Goal: Task Accomplishment & Management: Manage account settings

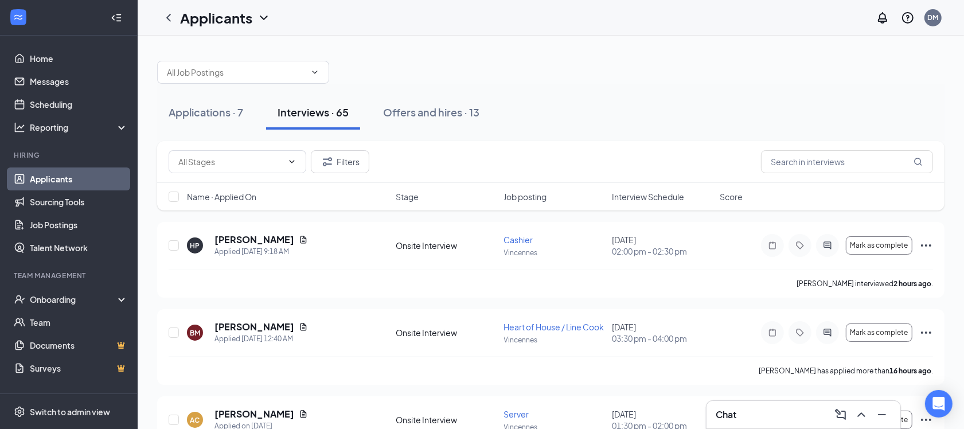
click at [566, 126] on div "Applications · 7 Interviews · 65 Offers and hires · 13" at bounding box center [551, 112] width 788 height 34
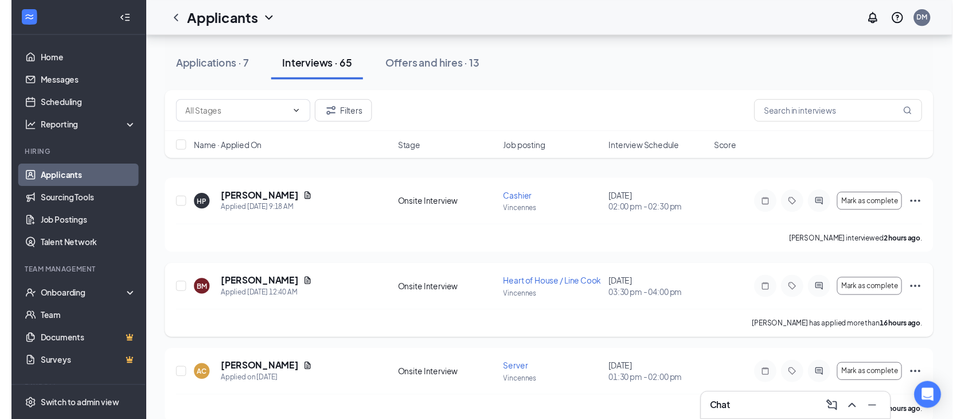
scroll to position [72, 0]
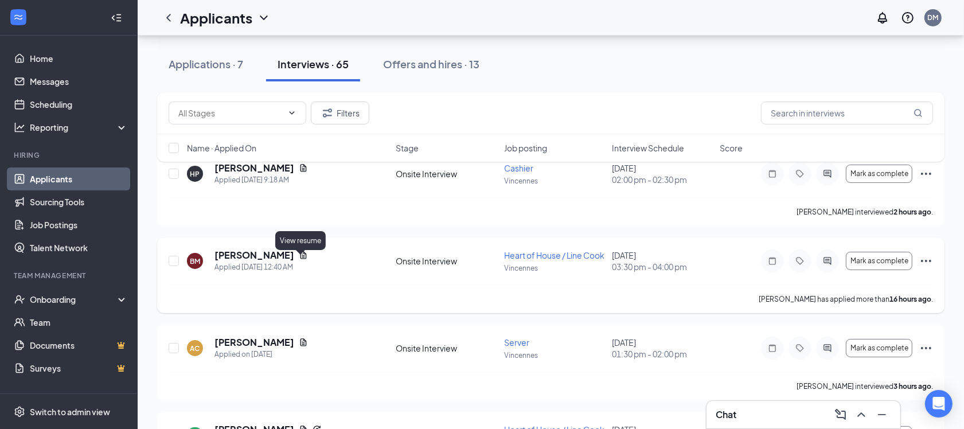
click at [299, 259] on icon "Document" at bounding box center [303, 255] width 9 height 9
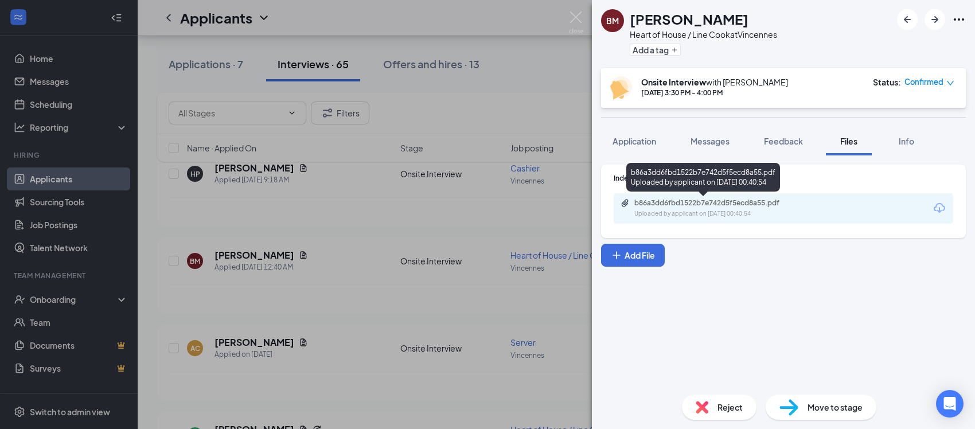
click at [719, 216] on div "Uploaded by applicant on [DATE] 00:40:54" at bounding box center [720, 213] width 172 height 9
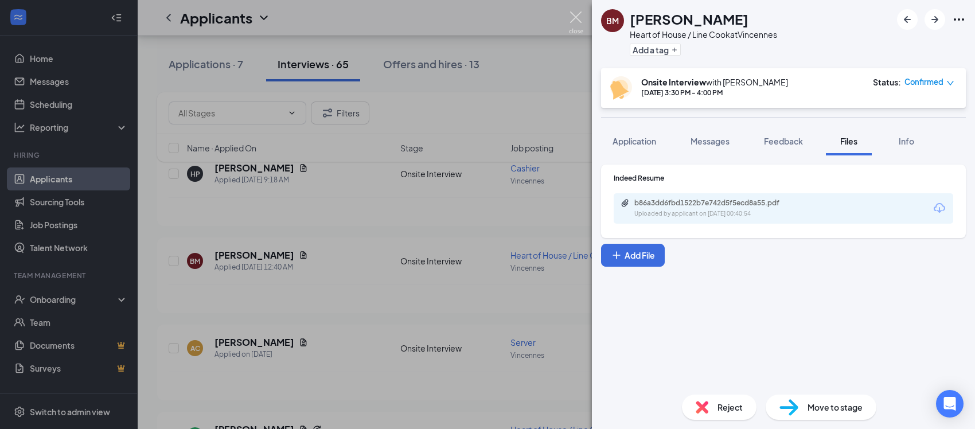
click at [575, 19] on img at bounding box center [576, 22] width 14 height 22
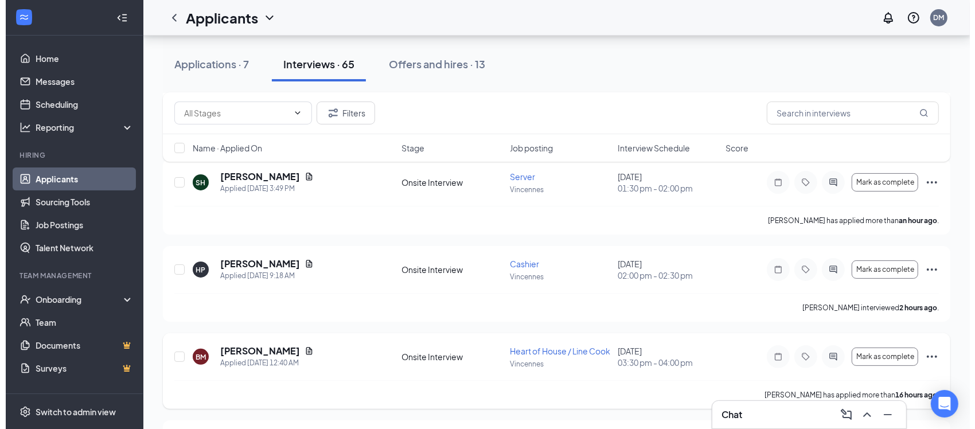
scroll to position [72, 0]
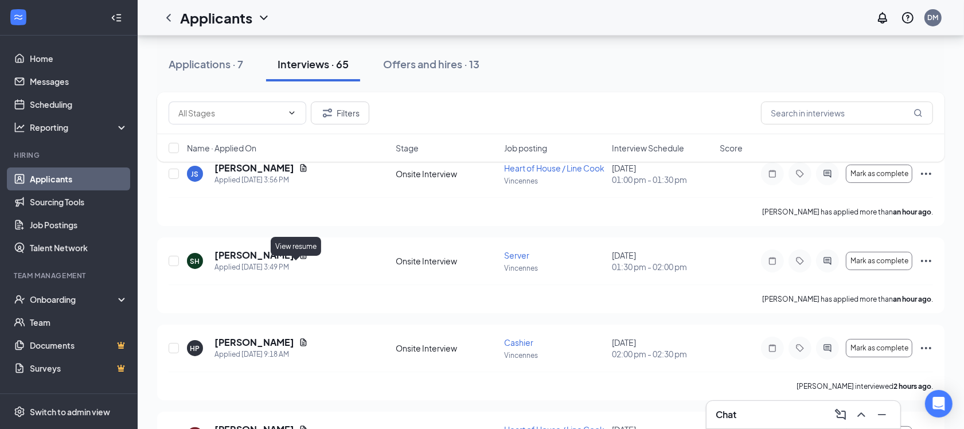
click at [301, 259] on icon "Document" at bounding box center [304, 255] width 6 height 7
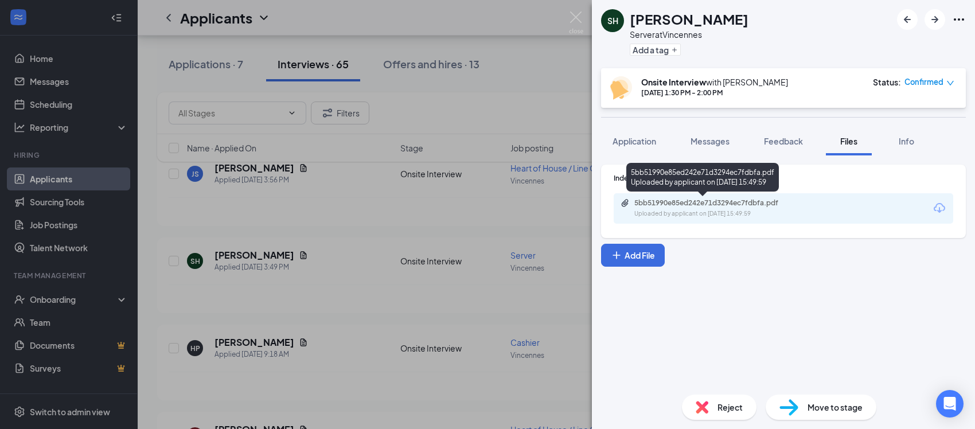
click at [730, 212] on div "Uploaded by applicant on [DATE] 15:49:59" at bounding box center [720, 213] width 172 height 9
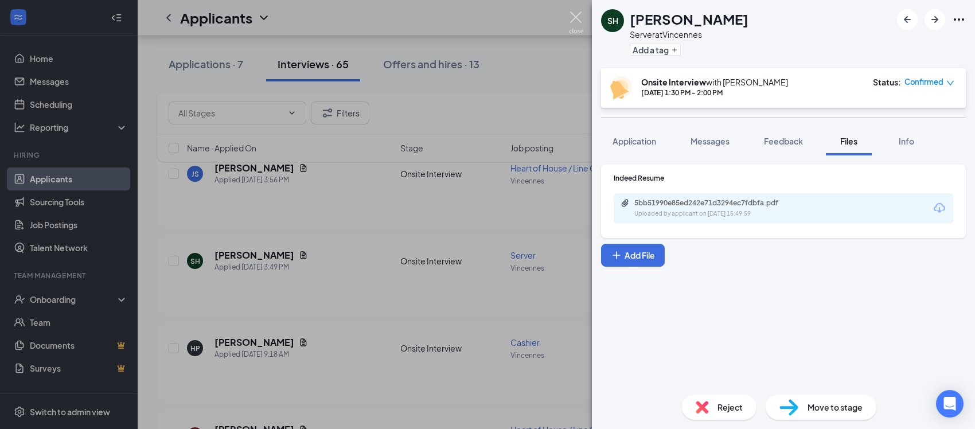
click at [572, 24] on img at bounding box center [576, 22] width 14 height 22
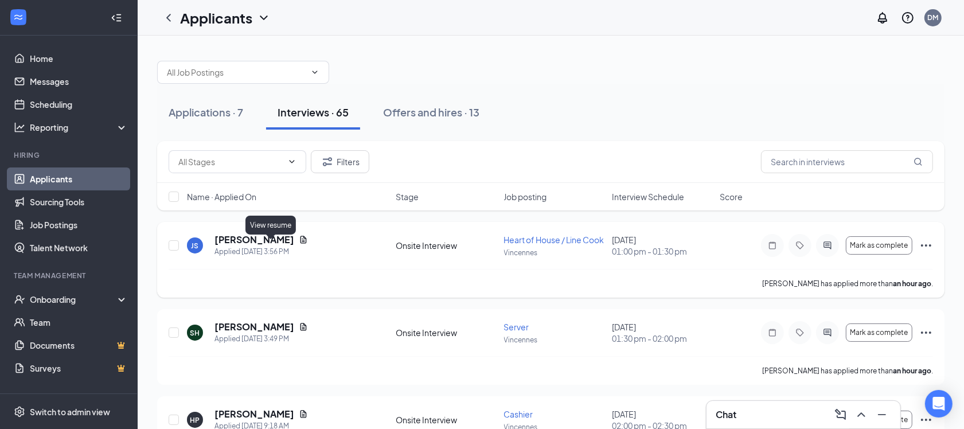
click at [299, 242] on icon "Document" at bounding box center [303, 239] width 9 height 9
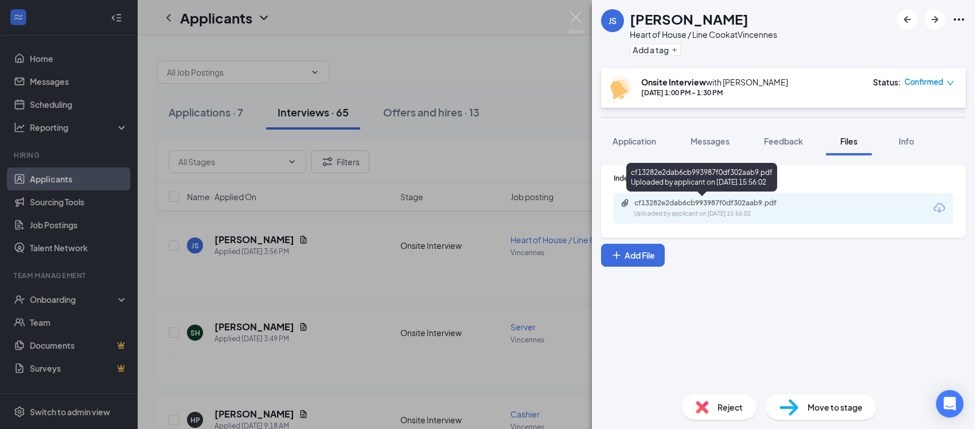
click at [713, 202] on div "cf13282e2dab6cb993987f0df302aab9.pdf" at bounding box center [714, 202] width 161 height 9
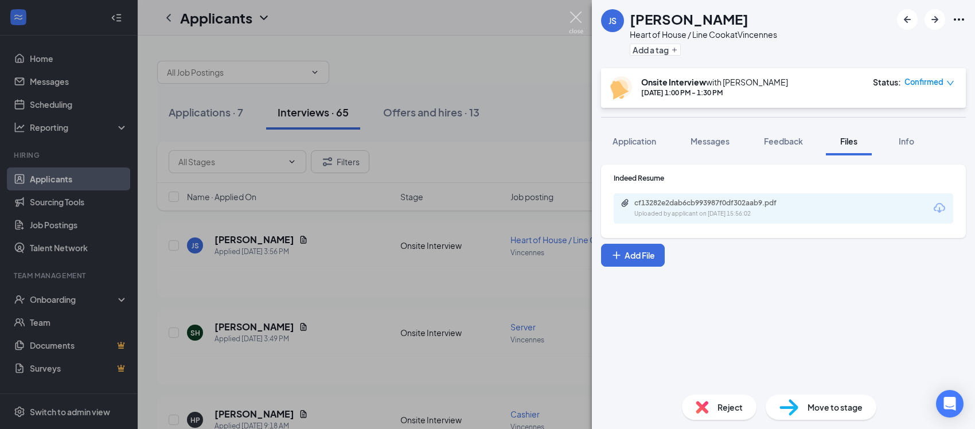
click at [574, 17] on img at bounding box center [576, 22] width 14 height 22
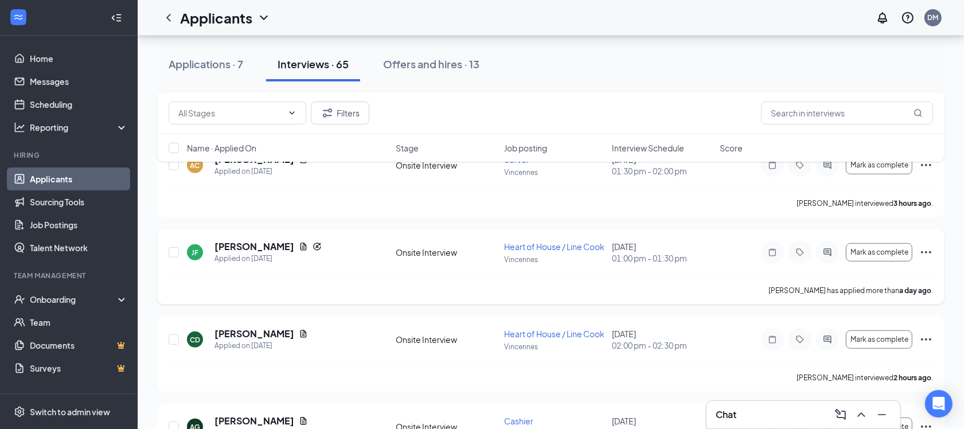
scroll to position [430, 0]
click at [299, 250] on icon "Document" at bounding box center [303, 245] width 9 height 9
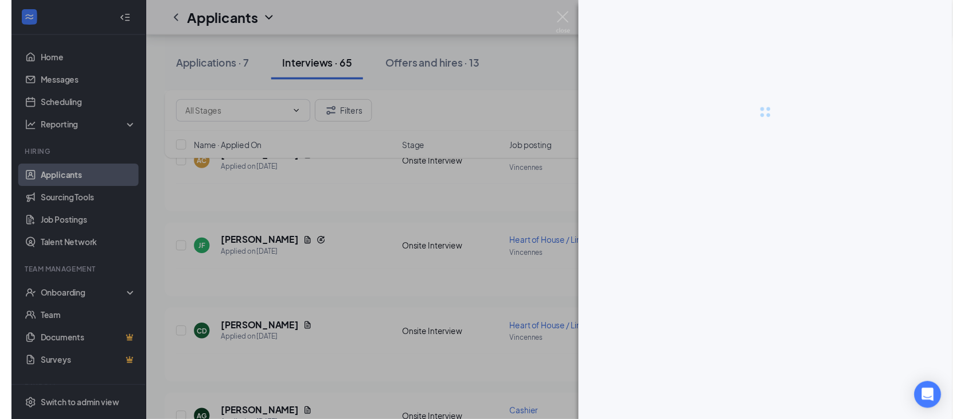
scroll to position [419, 0]
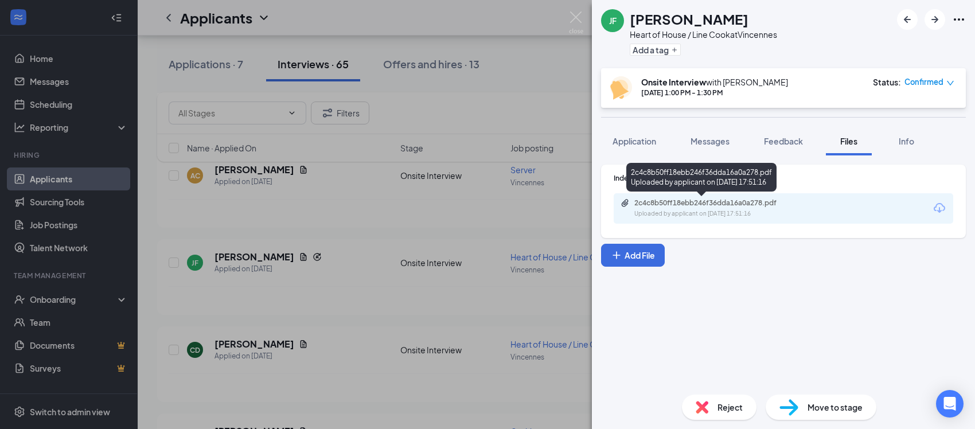
click at [702, 211] on div "Uploaded by applicant on [DATE] 17:51:16" at bounding box center [720, 213] width 172 height 9
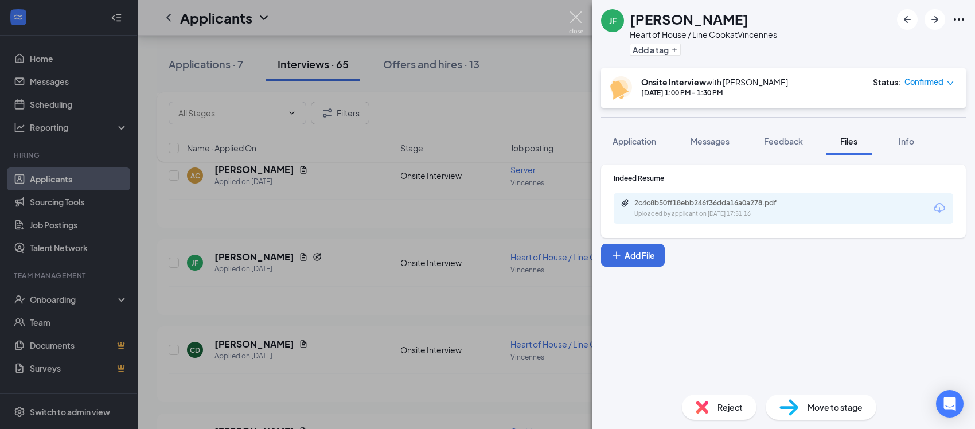
click at [577, 18] on img at bounding box center [576, 22] width 14 height 22
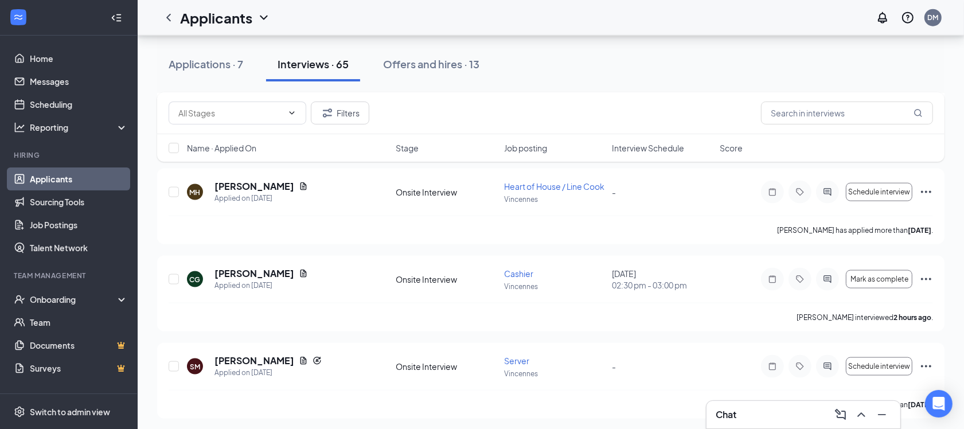
scroll to position [1362, 0]
click at [301, 189] on icon "Document" at bounding box center [304, 185] width 6 height 7
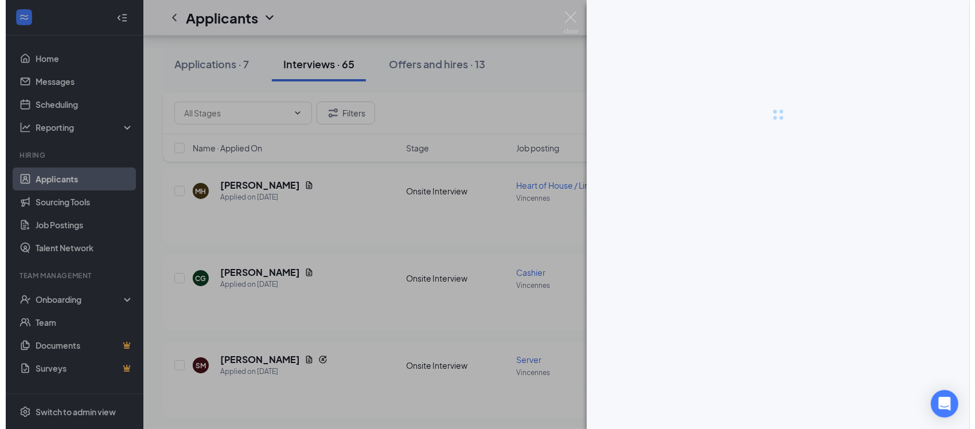
scroll to position [1318, 0]
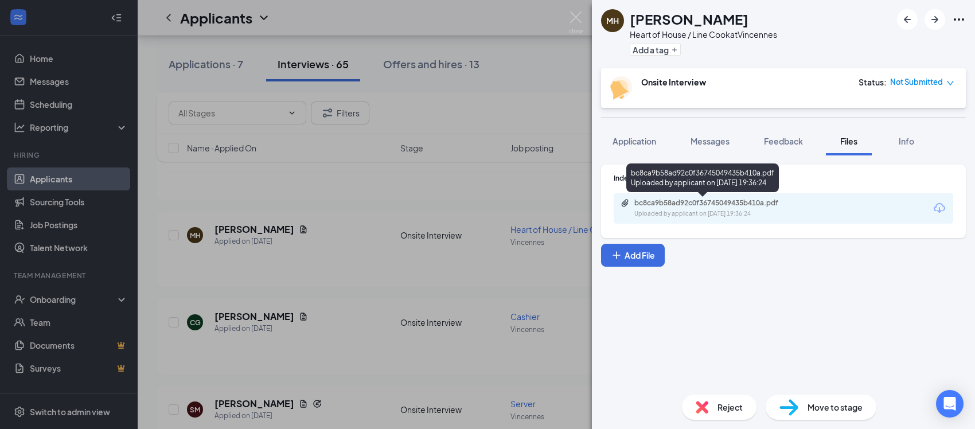
click at [687, 201] on div "bc8ca9b58ad92c0f36745049435b410a.pdf" at bounding box center [714, 202] width 161 height 9
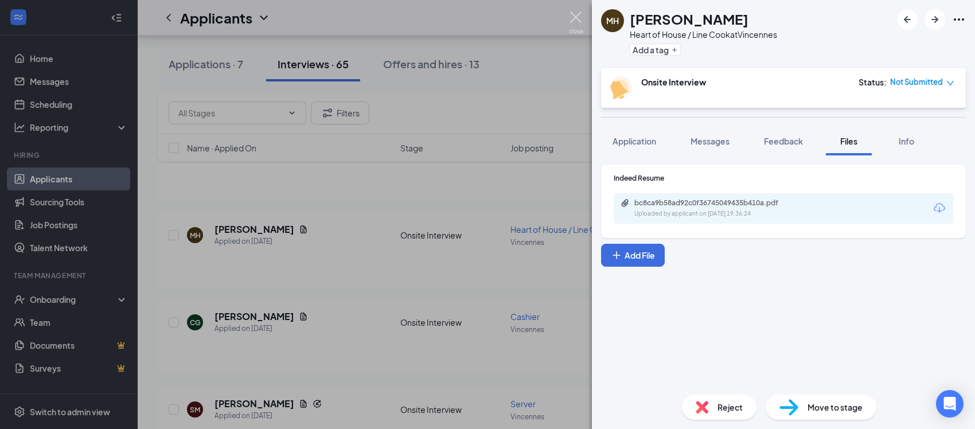
click at [575, 18] on img at bounding box center [576, 22] width 14 height 22
